Goal: Check status: Check status

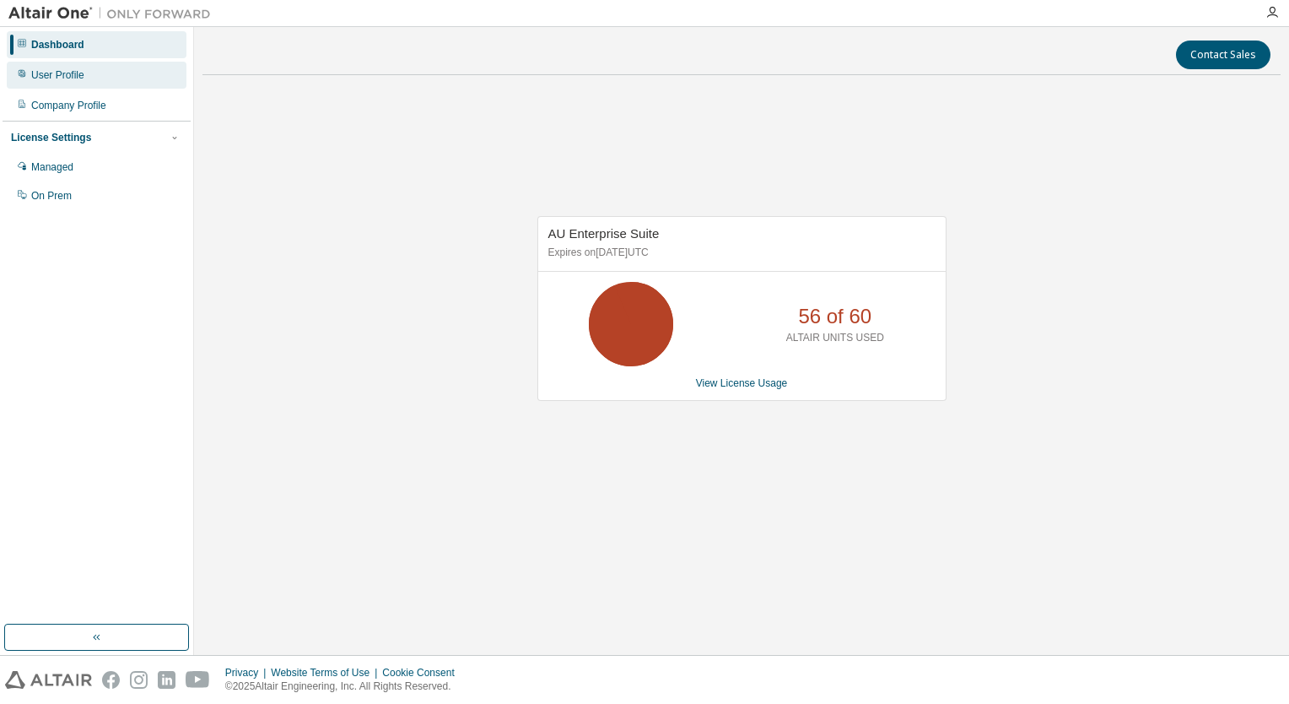
click at [45, 83] on div "User Profile" at bounding box center [97, 75] width 180 height 27
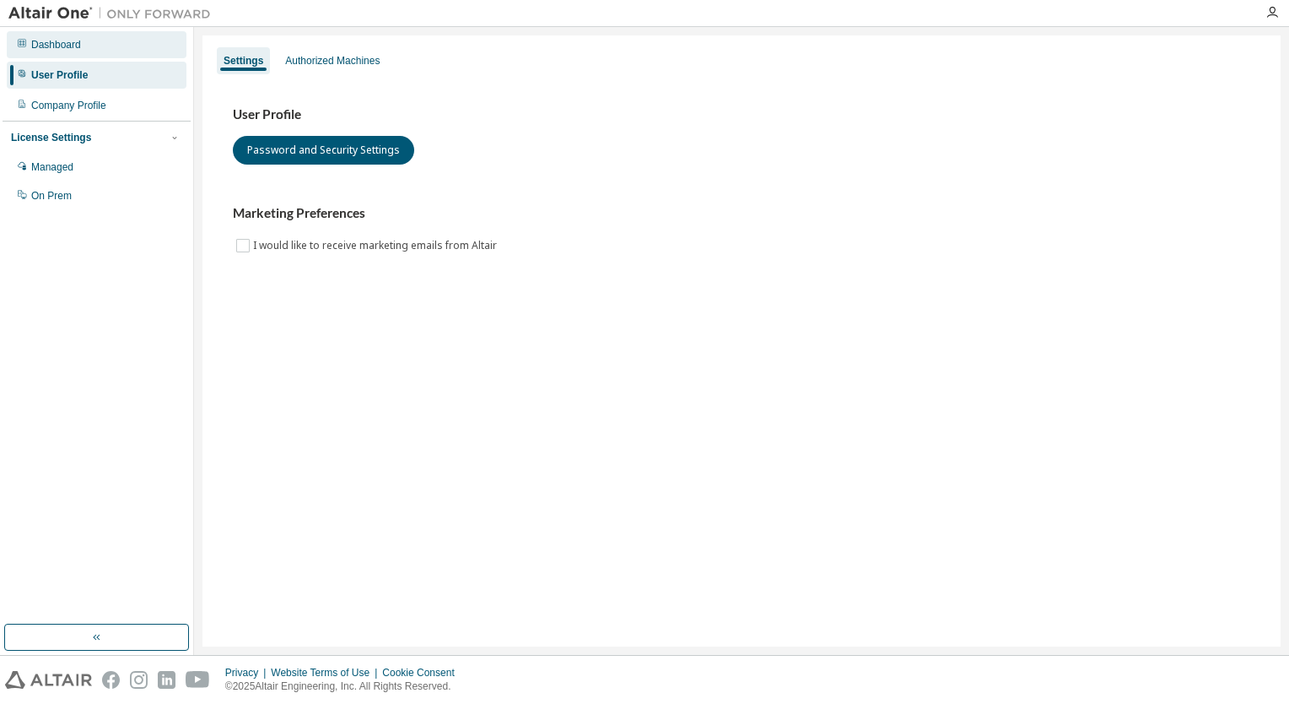
click at [66, 46] on div "Dashboard" at bounding box center [56, 44] width 50 height 13
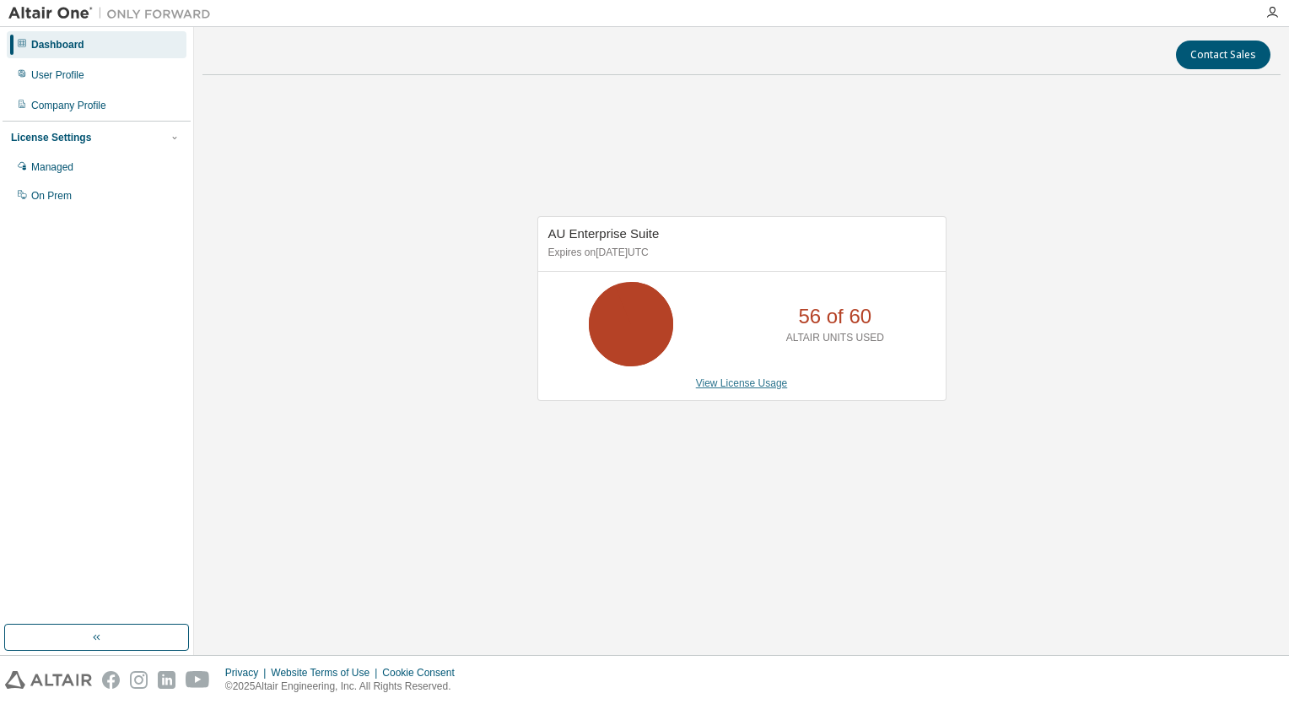
click at [740, 387] on link "View License Usage" at bounding box center [742, 383] width 92 height 12
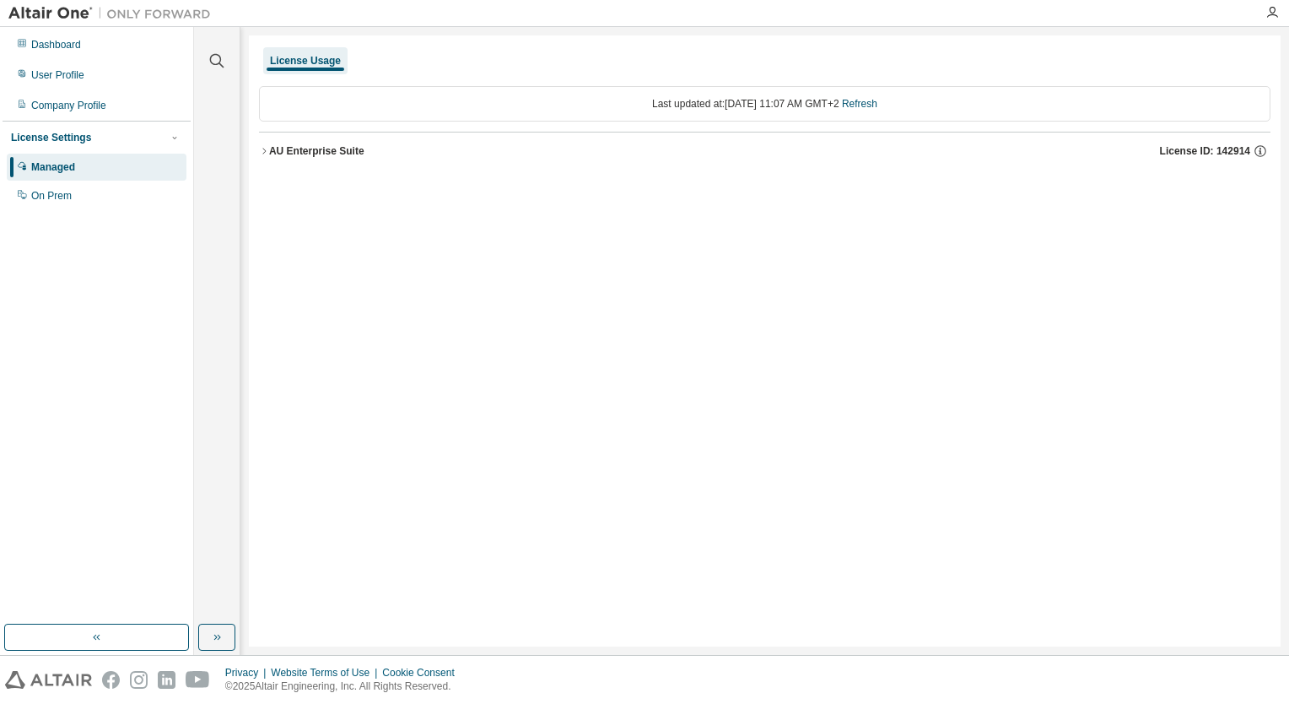
click at [331, 153] on div "AU Enterprise Suite" at bounding box center [316, 150] width 95 height 13
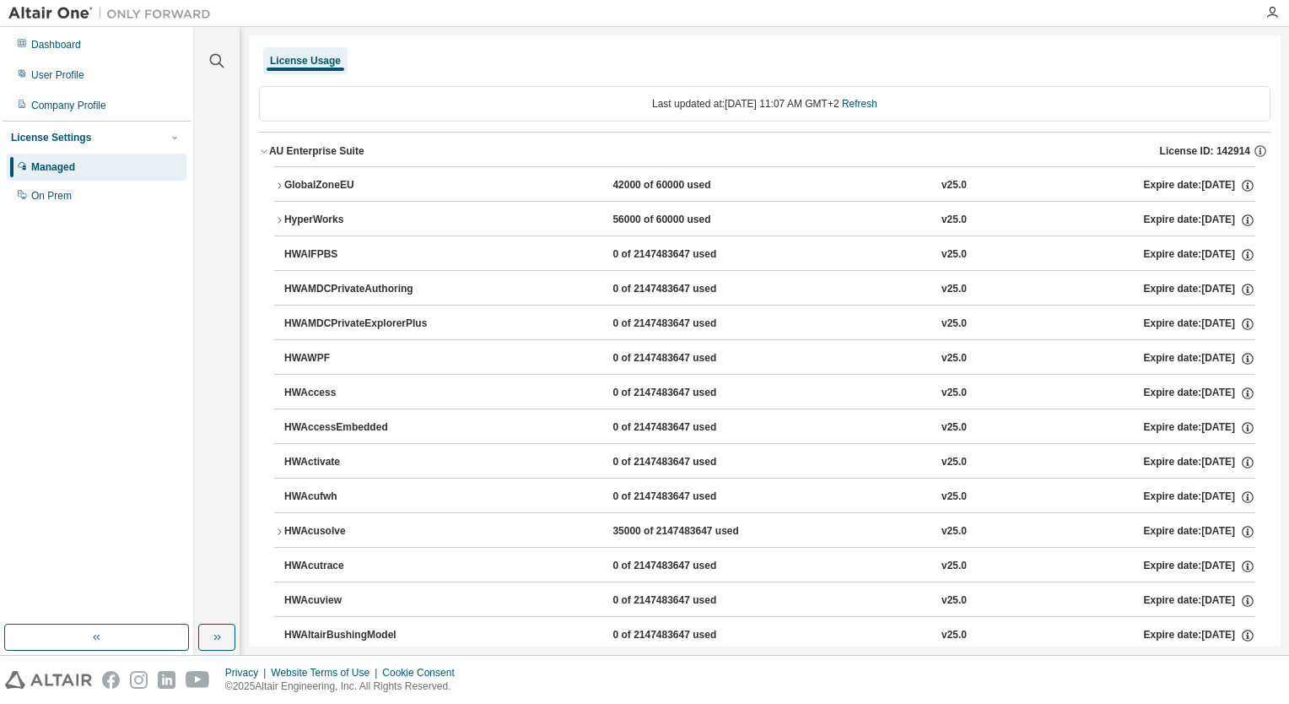
click at [310, 218] on div "HyperWorks" at bounding box center [360, 220] width 152 height 15
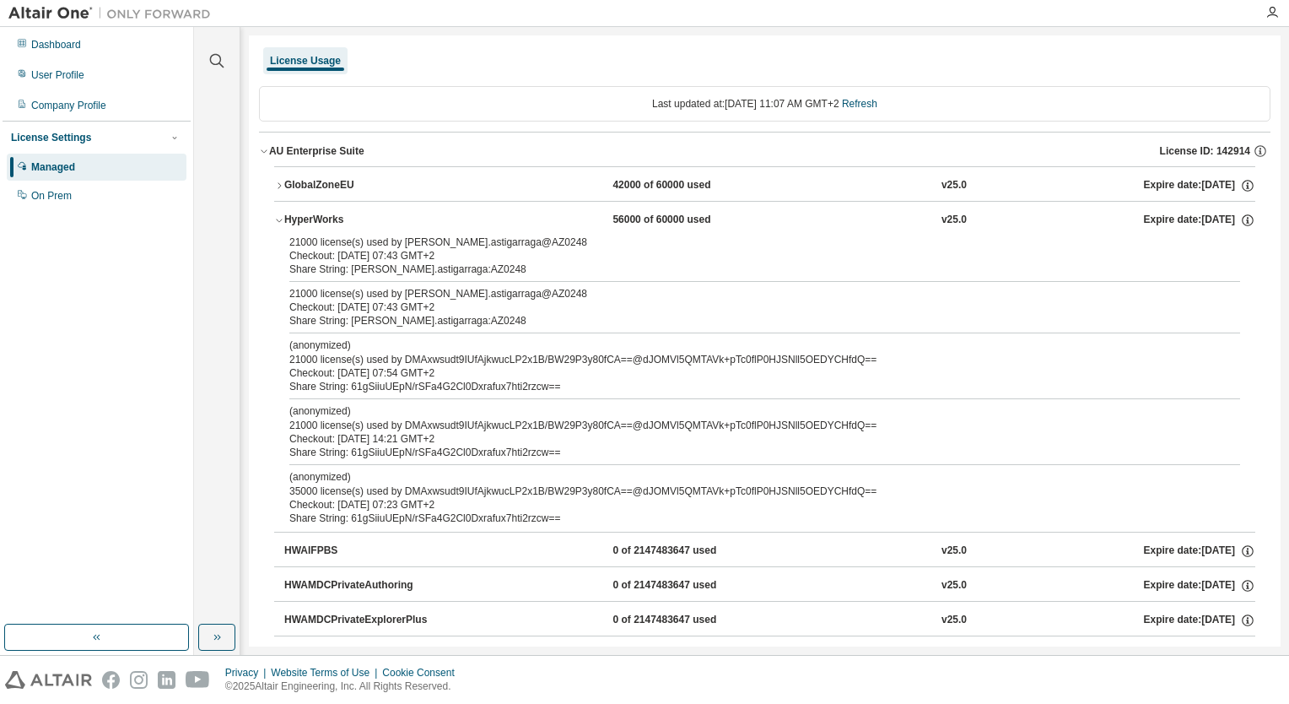
click at [312, 214] on div "HyperWorks" at bounding box center [360, 220] width 152 height 15
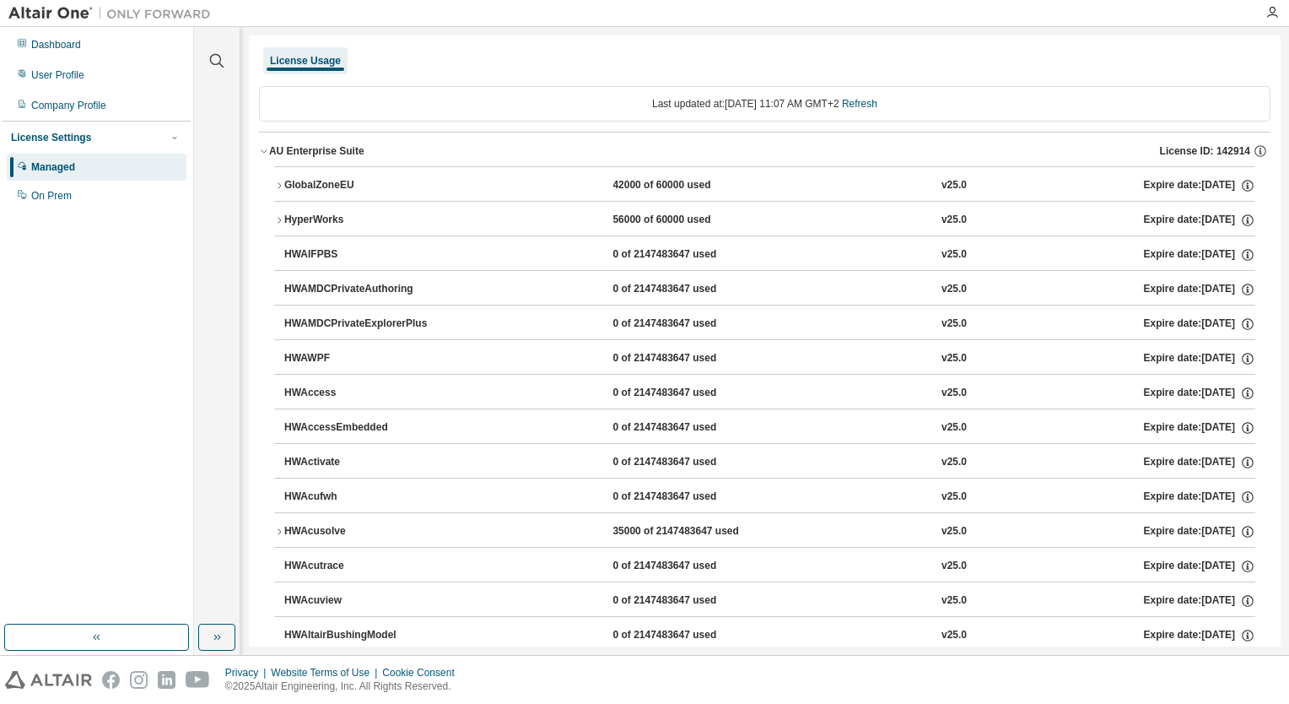
click at [319, 181] on div "GlobalZoneEU" at bounding box center [360, 185] width 152 height 15
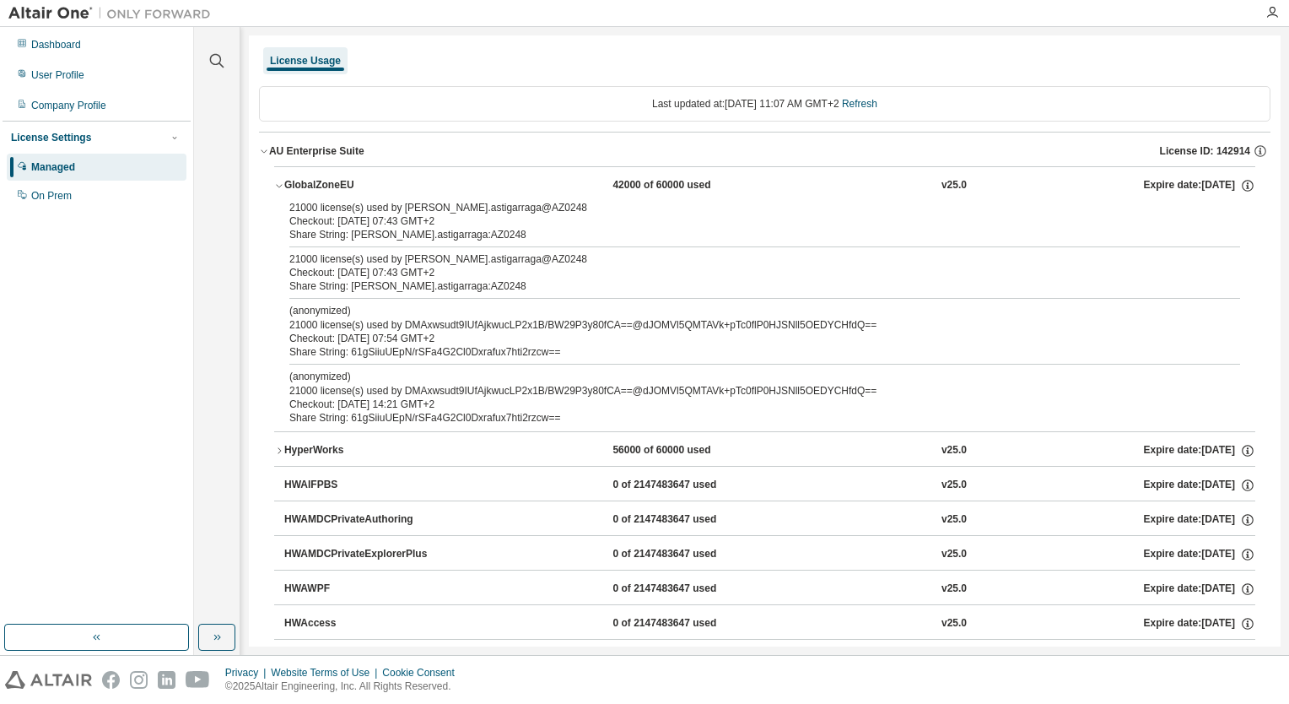
click at [317, 188] on div "GlobalZoneEU" at bounding box center [360, 185] width 152 height 15
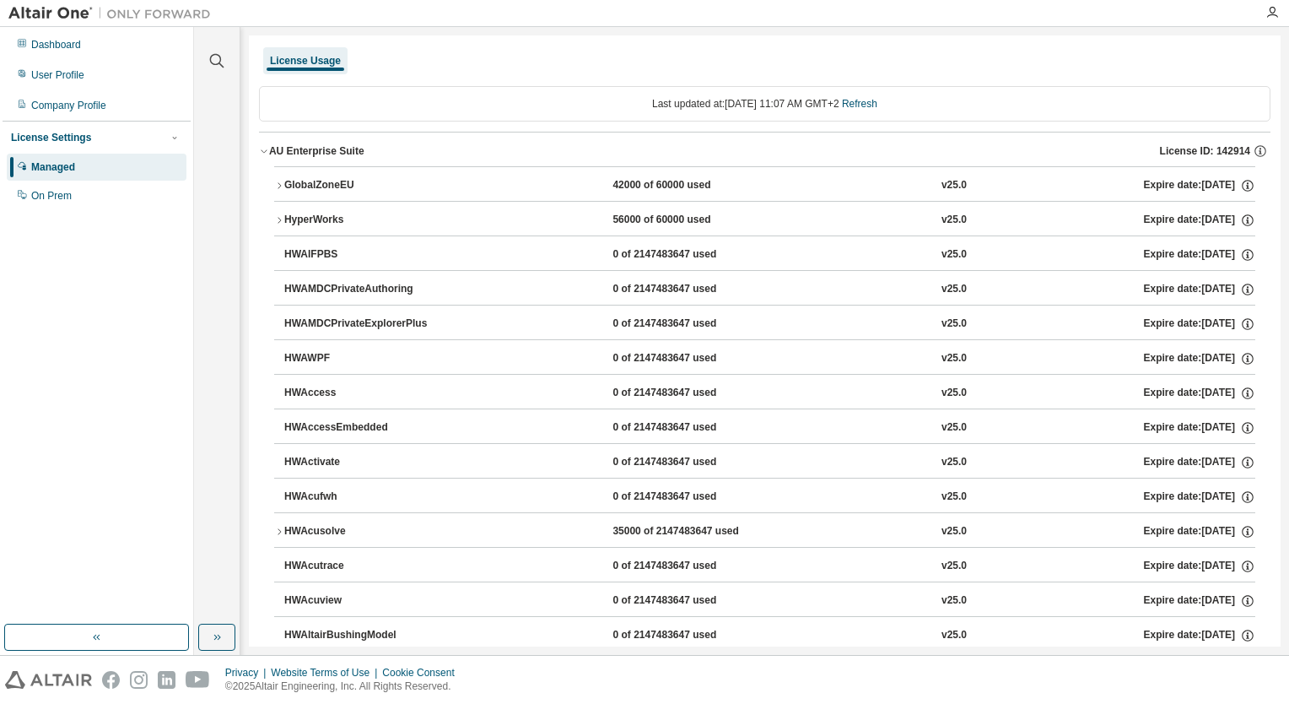
click at [310, 224] on div "HyperWorks" at bounding box center [360, 220] width 152 height 15
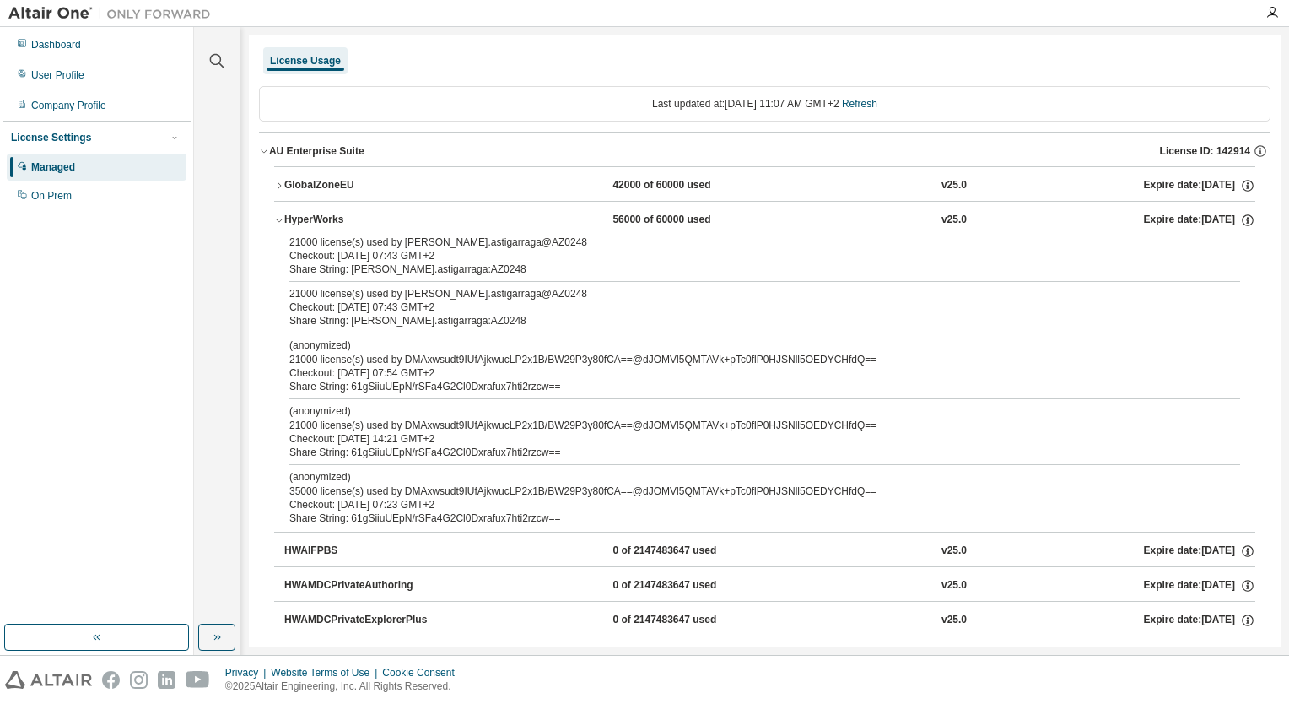
click at [310, 224] on div "HyperWorks" at bounding box center [360, 220] width 152 height 15
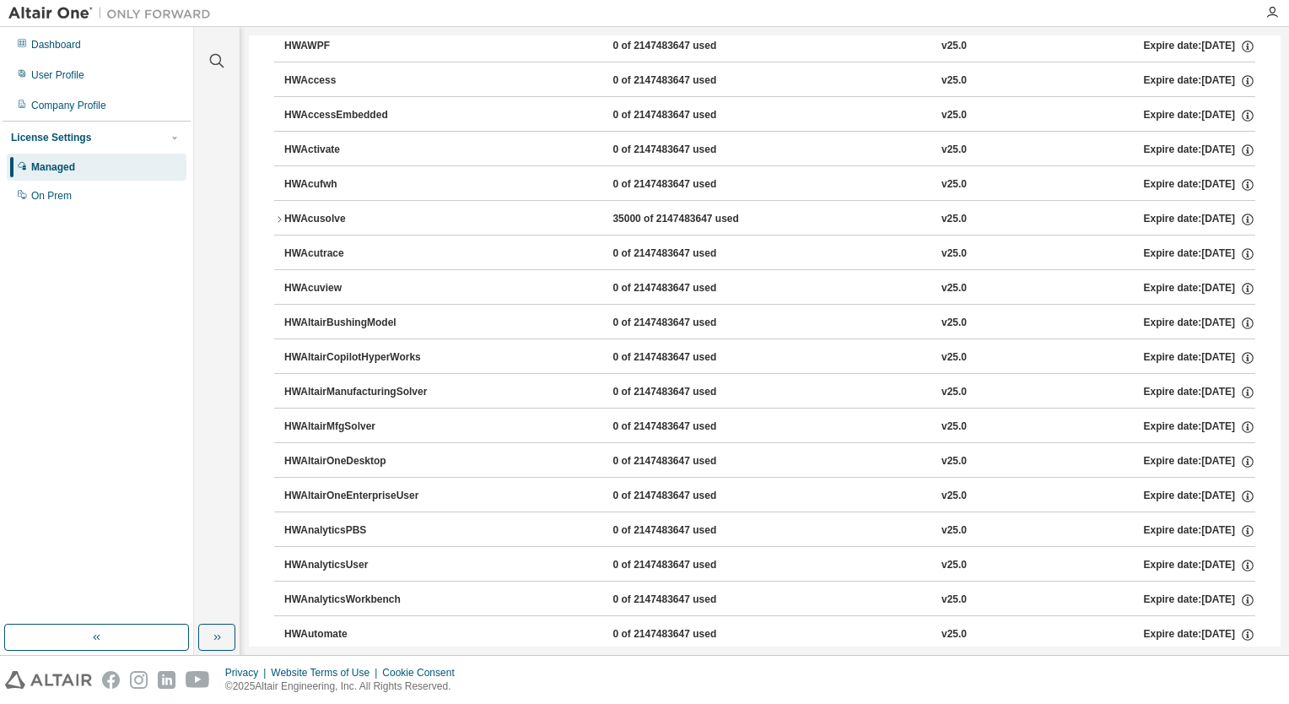
scroll to position [253, 0]
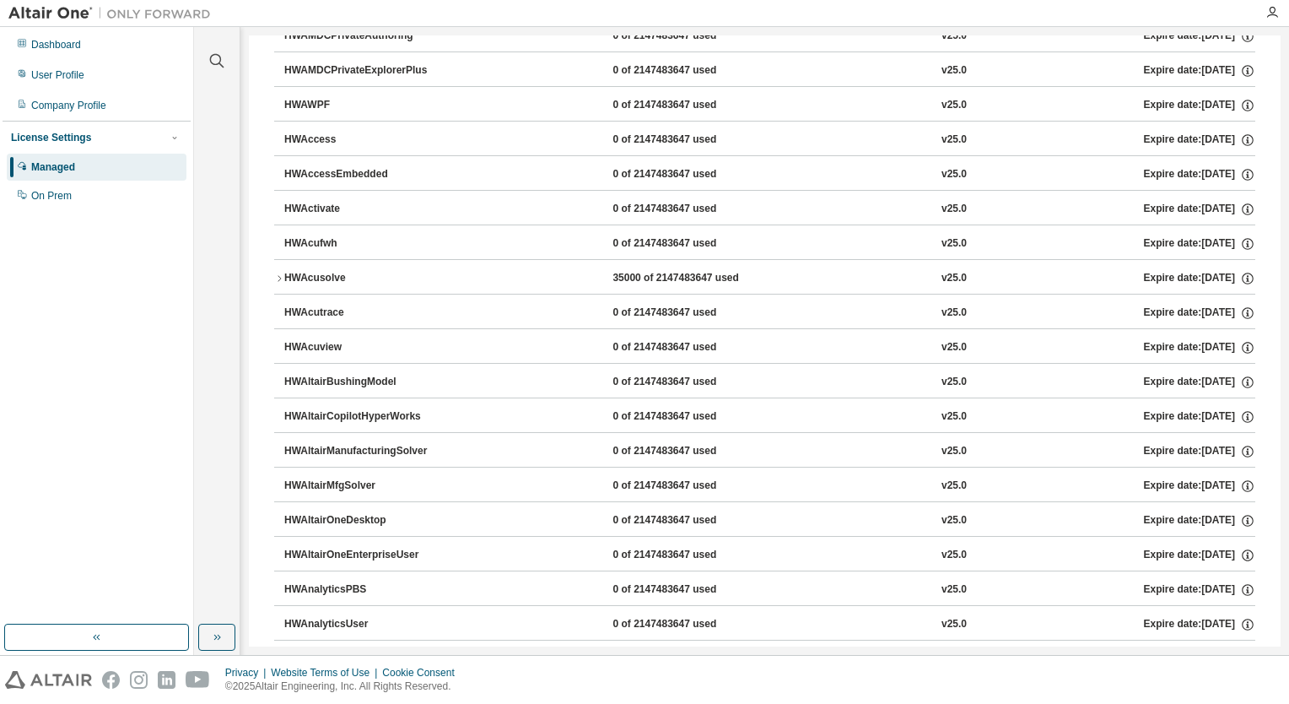
click at [310, 278] on div "HWAcusolve" at bounding box center [360, 278] width 152 height 15
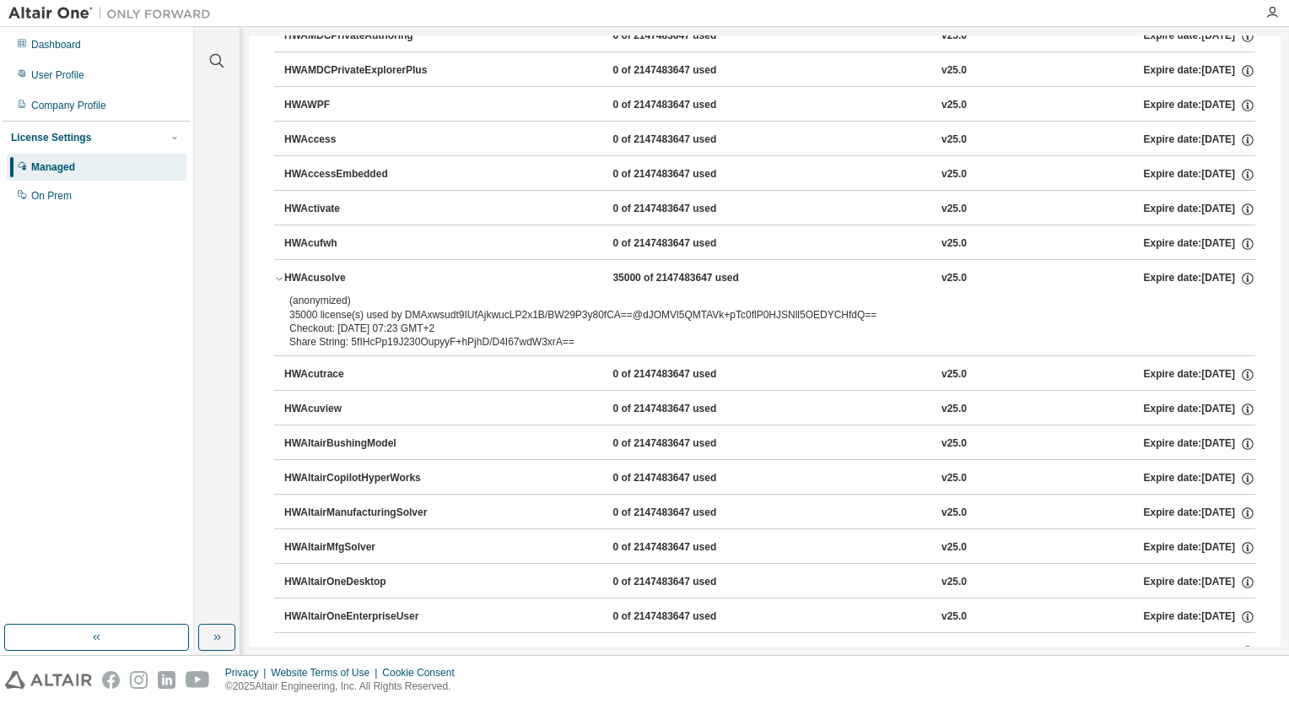
click at [310, 278] on div "HWAcusolve" at bounding box center [360, 278] width 152 height 15
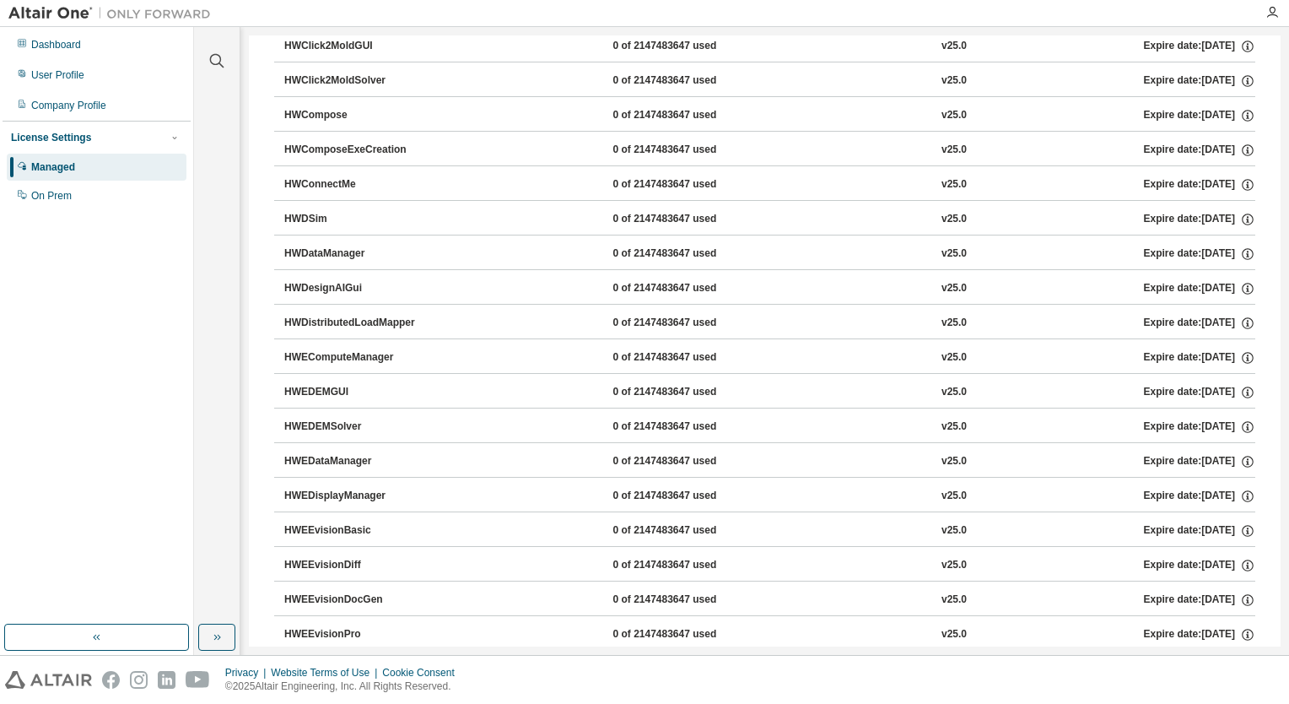
scroll to position [1940, 0]
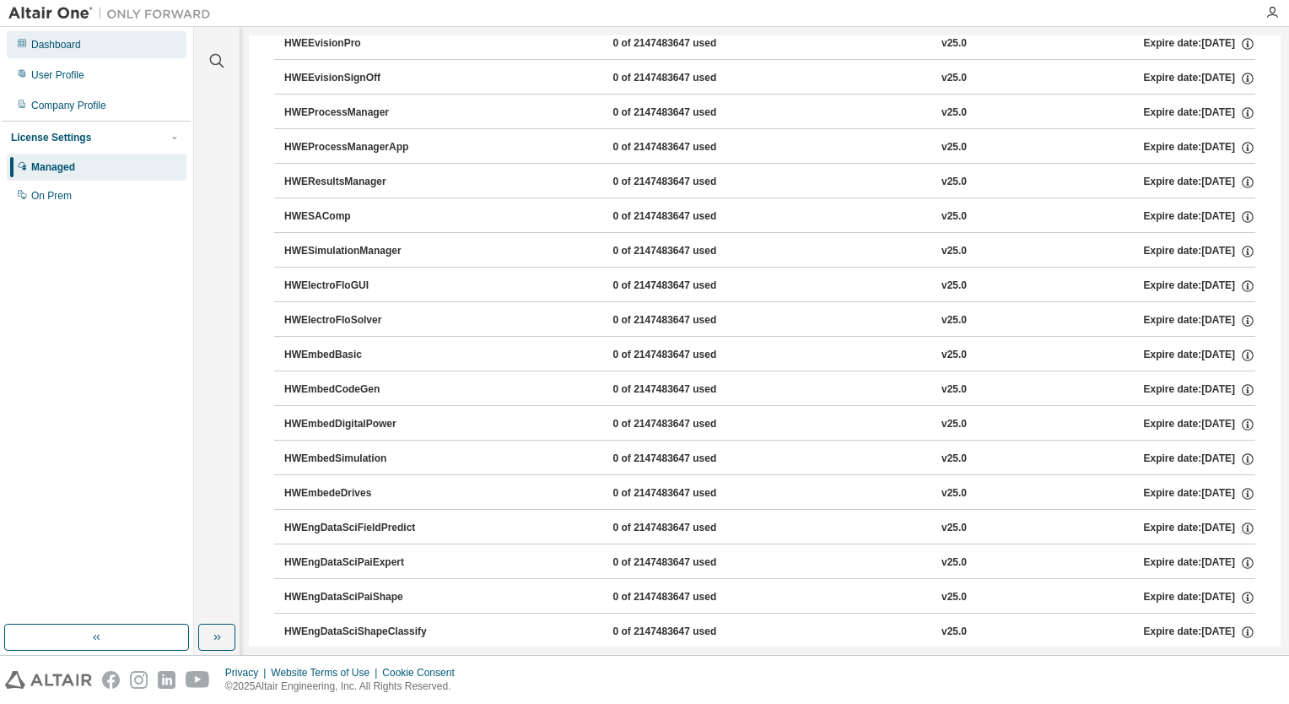
click at [50, 52] on div "Dashboard" at bounding box center [97, 44] width 180 height 27
